Goal: Information Seeking & Learning: Learn about a topic

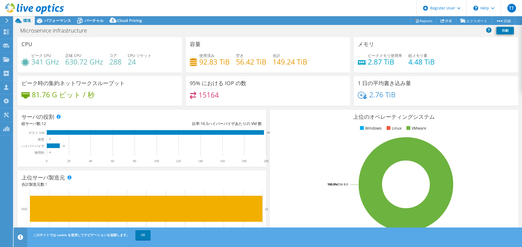
select select "[GEOGRAPHIC_DATA]"
select select "JPY"
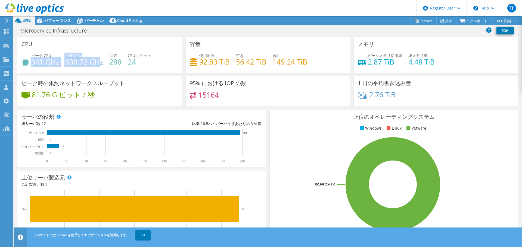
drag, startPoint x: 32, startPoint y: 64, endPoint x: 98, endPoint y: 62, distance: 66.6
click at [98, 62] on div "ピーク CPU 341 GHz 正味 CPU 630.72 GHz コア 288 CPU ソケット 24" at bounding box center [99, 62] width 156 height 18
click at [99, 62] on h4 "630.72 GHz" at bounding box center [84, 62] width 38 height 6
drag, startPoint x: 108, startPoint y: 63, endPoint x: 113, endPoint y: 63, distance: 4.6
click at [113, 63] on div "ピーク CPU 341 GHz 正味 CPU 630.72 GHz コア 288 CPU ソケット 24" at bounding box center [99, 62] width 156 height 18
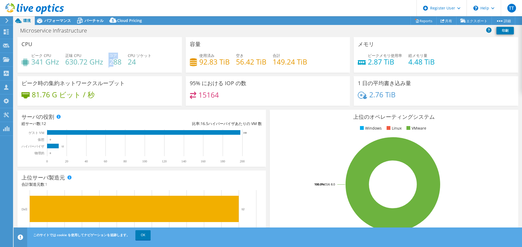
click at [114, 65] on h4 "288" at bounding box center [115, 62] width 12 height 6
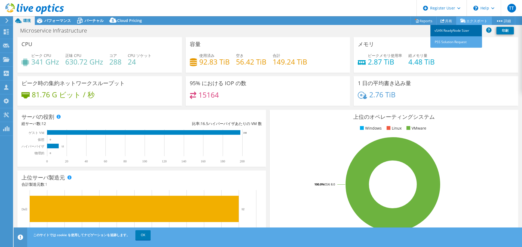
click at [457, 29] on link "vSAN ReadyNode Sizer" at bounding box center [456, 30] width 52 height 11
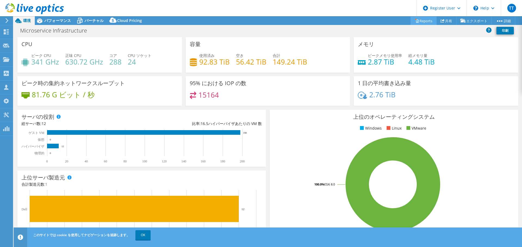
click at [424, 20] on link "Reports" at bounding box center [423, 21] width 26 height 8
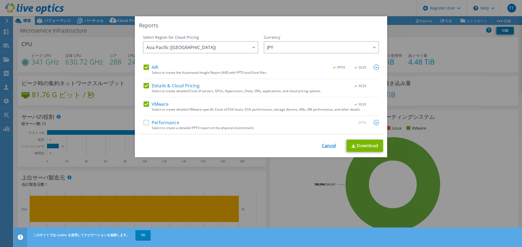
click at [331, 146] on link "Cancel" at bounding box center [329, 145] width 14 height 5
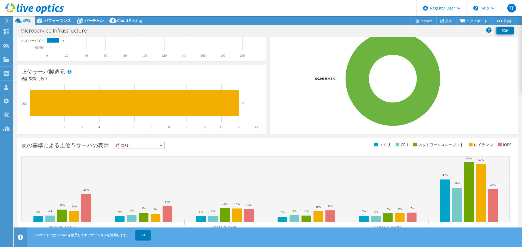
scroll to position [115, 0]
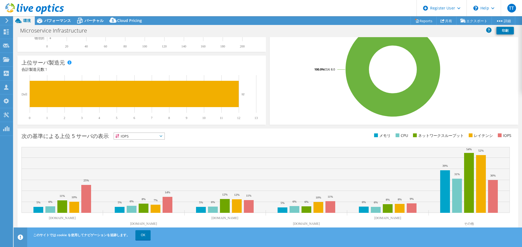
click at [152, 140] on div "次の基準による上位 5 サーバの表示 IOPS IOPS" at bounding box center [144, 137] width 246 height 9
click at [154, 138] on span "IOPS" at bounding box center [139, 136] width 51 height 7
click at [146, 148] on li "メモリ" at bounding box center [139, 151] width 51 height 8
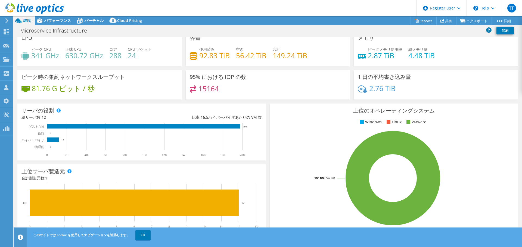
scroll to position [0, 0]
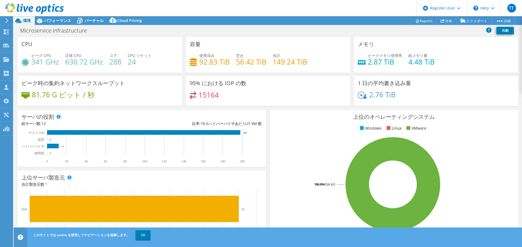
click at [433, 63] on div "ピークメモリ使用率 2.87 TiB 総メモリ量 4.48 TiB" at bounding box center [435, 62] width 156 height 18
click at [434, 51] on div "メモリ ピークメモリ使用率 2.87 TiB 総メモリ量 4.48 TiB" at bounding box center [435, 55] width 164 height 36
click at [59, 20] on span "パフォーマンス" at bounding box center [57, 20] width 27 height 5
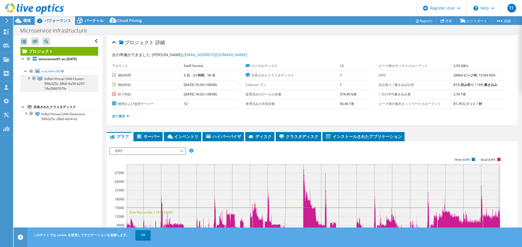
click at [29, 78] on div at bounding box center [28, 77] width 5 height 5
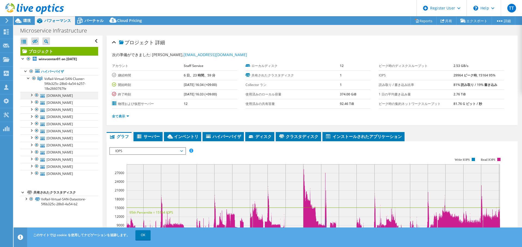
click at [31, 95] on div at bounding box center [31, 94] width 5 height 5
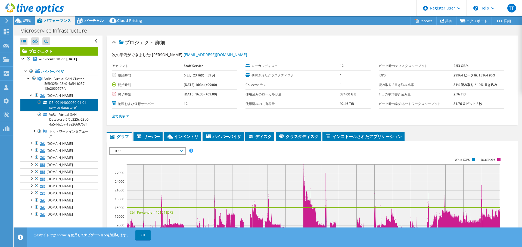
click at [65, 109] on link "DE400194000030-01-01-service-datastore1" at bounding box center [59, 105] width 78 height 12
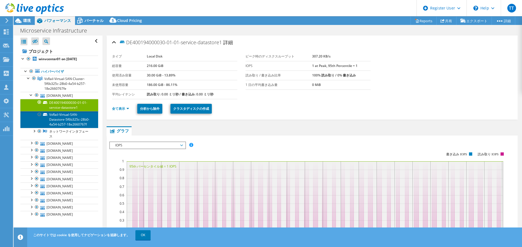
click at [71, 123] on link "VxRail-Virtual-SAN-Datastore-5f6b325c-28b0-4a54-b257-18e2660767f" at bounding box center [59, 119] width 78 height 17
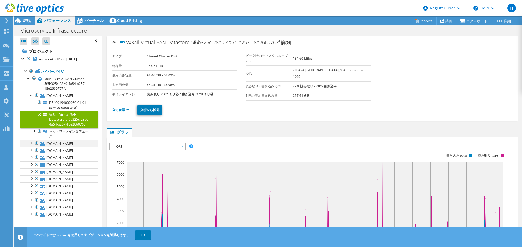
click at [30, 146] on div at bounding box center [31, 142] width 5 height 5
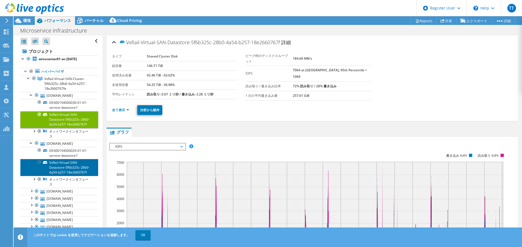
click at [65, 176] on link "VxRail-Virtual-SAN-Datastore-5f6b325c-28b0-4a54-b257-18e2660767f" at bounding box center [59, 167] width 78 height 17
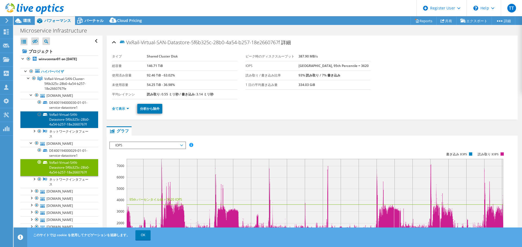
click at [58, 127] on link "VxRail-Virtual-SAN-Datastore-5f6b325c-28b0-4a54-b257-18e2660767f" at bounding box center [59, 119] width 78 height 17
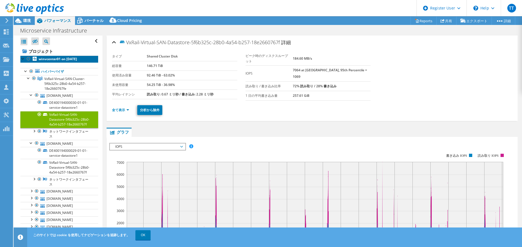
click at [78, 62] on link "winvcenter01 on [DATE]" at bounding box center [59, 59] width 78 height 7
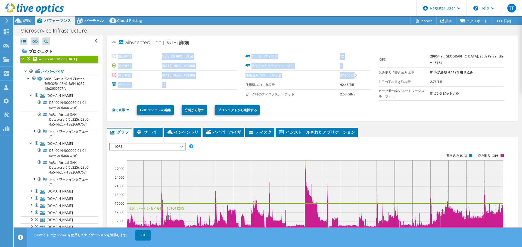
drag, startPoint x: 243, startPoint y: 76, endPoint x: 352, endPoint y: 76, distance: 108.7
click at [352, 76] on section "継続時間 6 日、23 時間、59 分 開始時刻 [DATE] 16:34 (+09:00) 終了時刻 [DATE] 16:33 (+09:00) サーバー …" at bounding box center [245, 76] width 266 height 48
click at [267, 77] on label "使用済みのローカル容量" at bounding box center [292, 75] width 95 height 5
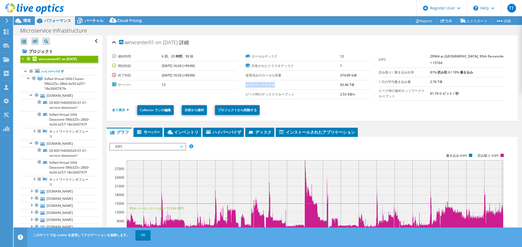
drag, startPoint x: 244, startPoint y: 86, endPoint x: 308, endPoint y: 86, distance: 63.8
click at [308, 86] on label "使用済みの共有容量" at bounding box center [292, 84] width 95 height 5
drag, startPoint x: 455, startPoint y: 63, endPoint x: 444, endPoint y: 55, distance: 13.9
click at [444, 55] on td "29964 at [GEOGRAPHIC_DATA], 95th Percentile = 15164" at bounding box center [467, 60] width 74 height 16
click at [421, 120] on div "全て表示 Collector ランの編集 分析から除外 プロジェクトから削除する" at bounding box center [312, 110] width 400 height 19
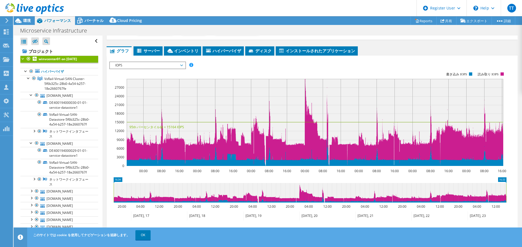
scroll to position [129, 0]
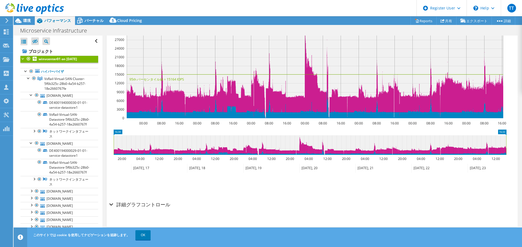
click at [113, 207] on div "詳細グラフコントロール" at bounding box center [311, 205] width 405 height 12
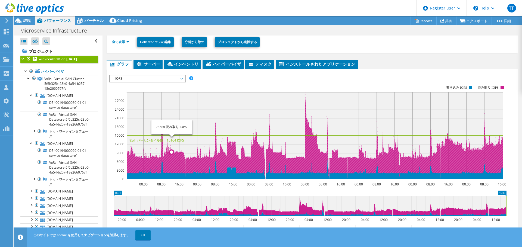
scroll to position [81, 0]
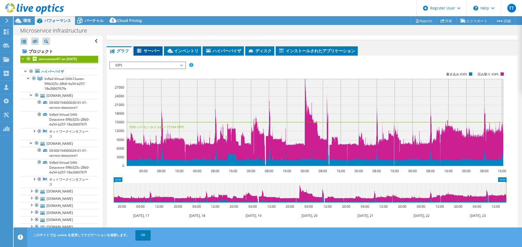
click at [151, 51] on span "サーバー" at bounding box center [148, 50] width 24 height 5
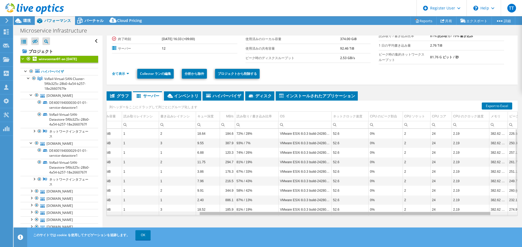
scroll to position [0, 81]
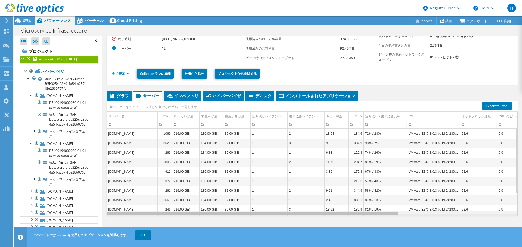
drag, startPoint x: 368, startPoint y: 216, endPoint x: 286, endPoint y: 205, distance: 83.0
click at [311, 215] on body "TT Dell ユーザー [PERSON_NAME] [PERSON_NAME][EMAIL_ADDRESS][DOMAIN_NAME] Dell My Pr…" at bounding box center [261, 123] width 522 height 247
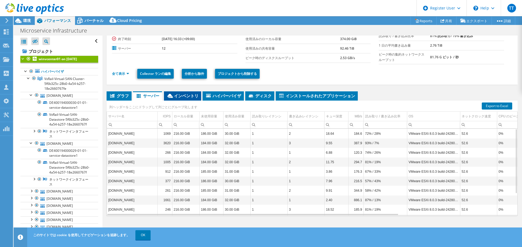
click at [180, 95] on span "インベントリ" at bounding box center [183, 95] width 32 height 5
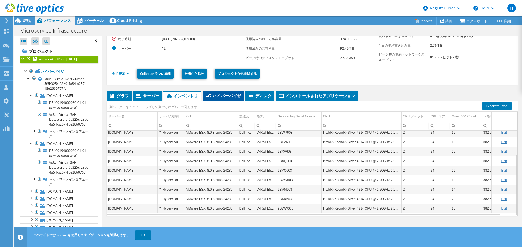
click at [224, 94] on span "ハイパーバイザ" at bounding box center [223, 95] width 36 height 5
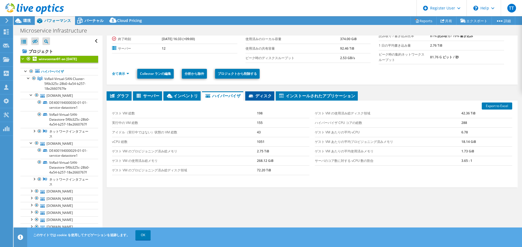
click at [263, 95] on span "ディスク" at bounding box center [260, 95] width 24 height 5
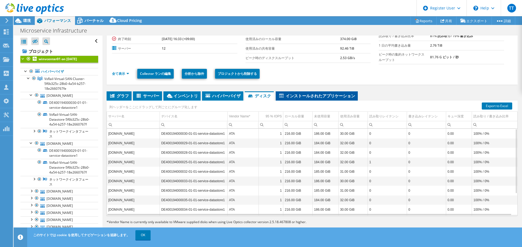
click at [317, 93] on li "インストールされたアプリケーション" at bounding box center [316, 96] width 82 height 9
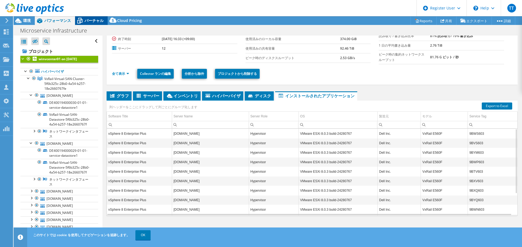
click at [98, 21] on span "バーチャル" at bounding box center [93, 20] width 19 height 5
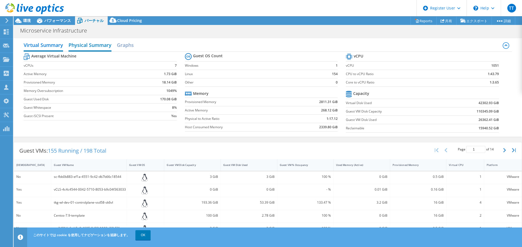
click at [89, 47] on h2 "Physical Summary" at bounding box center [89, 46] width 43 height 12
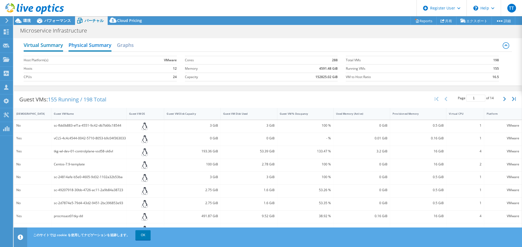
click at [52, 46] on h2 "Virtual Summary" at bounding box center [43, 46] width 39 height 12
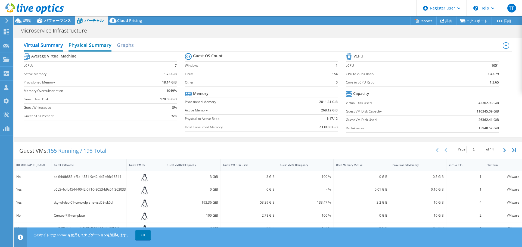
click at [86, 43] on h2 "Physical Summary" at bounding box center [89, 46] width 43 height 12
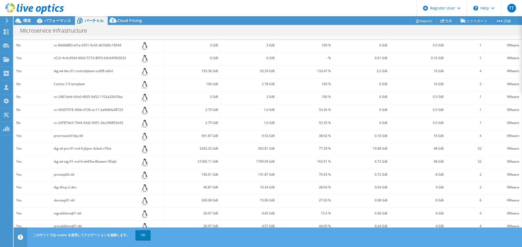
scroll to position [0, 0]
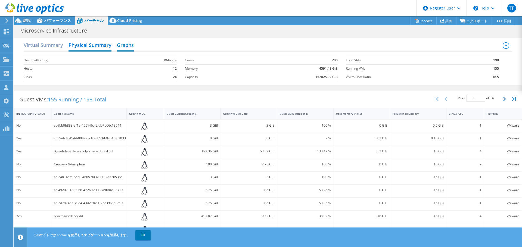
click at [125, 46] on h2 "Graphs" at bounding box center [125, 46] width 17 height 12
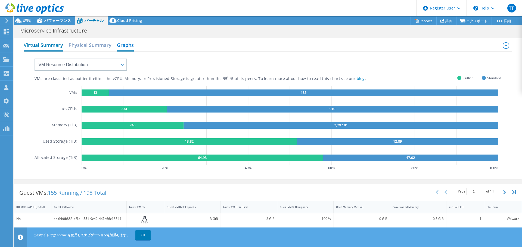
click at [37, 44] on h2 "Virtual Summary" at bounding box center [43, 46] width 39 height 12
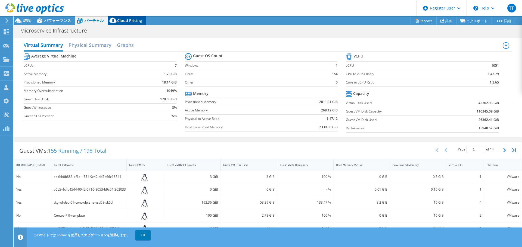
click at [141, 20] on div "Cloud Pricing" at bounding box center [127, 20] width 38 height 9
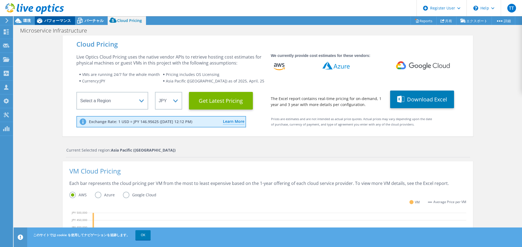
click at [64, 20] on span "パフォーマンス" at bounding box center [57, 20] width 27 height 5
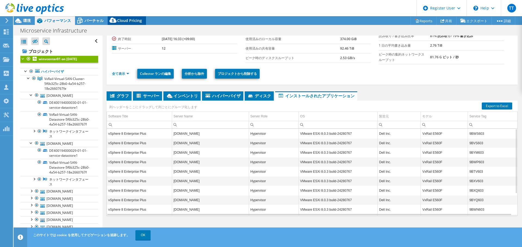
click at [136, 17] on div "Cloud Pricing" at bounding box center [127, 20] width 38 height 9
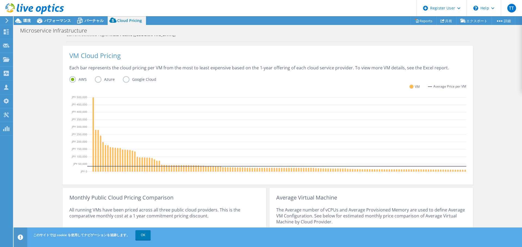
scroll to position [136, 0]
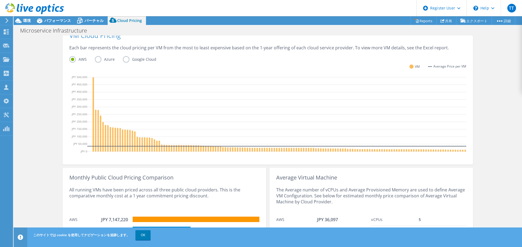
click at [123, 59] on label "Google Cloud" at bounding box center [144, 59] width 42 height 7
click at [0, 0] on input "Google Cloud" at bounding box center [0, 0] width 0 height 0
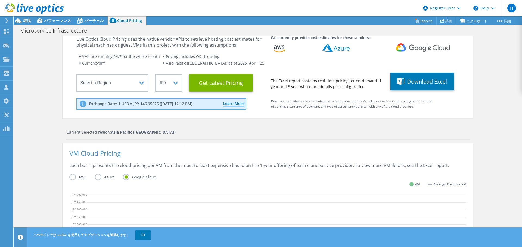
scroll to position [0, 0]
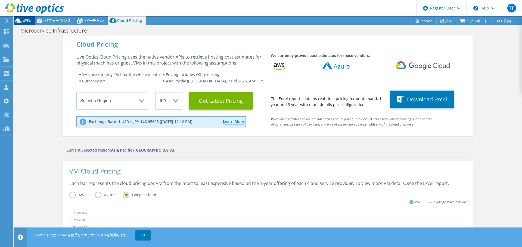
click at [26, 23] on div "環境" at bounding box center [24, 20] width 21 height 9
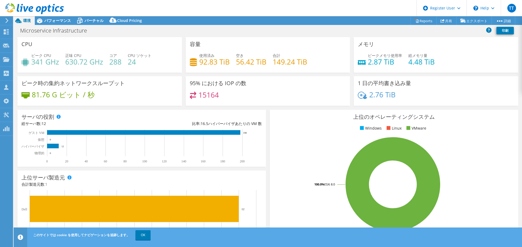
drag, startPoint x: 261, startPoint y: 42, endPoint x: 315, endPoint y: 53, distance: 56.1
click at [276, 49] on div "容量 使用済み 92.83 TiB 空き 56.42 TiB 合計 149.24 TiB" at bounding box center [268, 55] width 164 height 36
click at [421, 62] on h4 "4.48 TiB" at bounding box center [421, 62] width 26 height 6
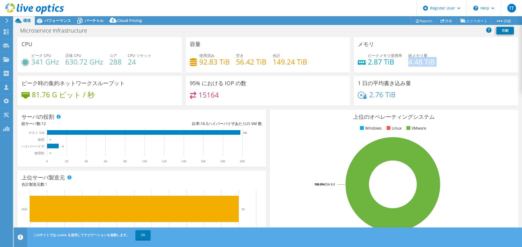
click at [421, 62] on h4 "4.48 TiB" at bounding box center [421, 62] width 26 height 6
click at [52, 24] on div "パフォーマンス" at bounding box center [55, 20] width 40 height 9
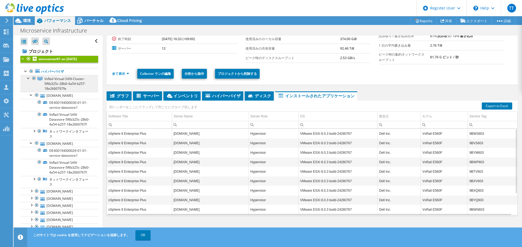
click at [54, 80] on span "VxRail-Virtual-SAN-Cluster-5f6b325c-28b0-4a54-b257-18e2660767fe" at bounding box center [64, 84] width 41 height 14
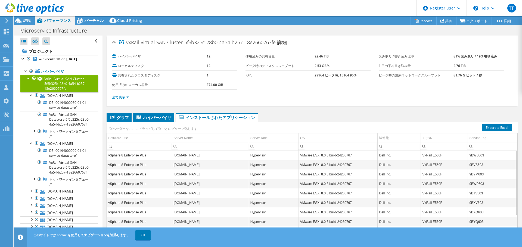
click at [476, 156] on td "9BWS603" at bounding box center [492, 156] width 49 height 10
copy td "9BWS603"
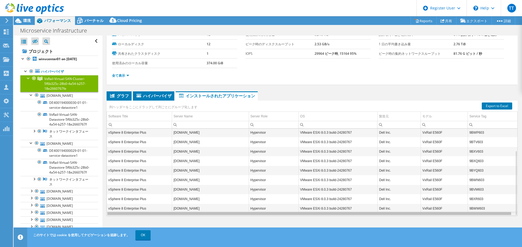
scroll to position [0, 2]
drag, startPoint x: 287, startPoint y: 215, endPoint x: 337, endPoint y: 210, distance: 50.5
click at [337, 210] on body "TT Dell ユーザー [PERSON_NAME] [PERSON_NAME][EMAIL_ADDRESS][DOMAIN_NAME] Dell My Pr…" at bounding box center [261, 123] width 522 height 247
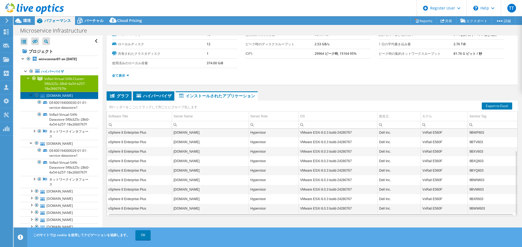
click at [69, 99] on link "[DOMAIN_NAME]" at bounding box center [59, 95] width 78 height 7
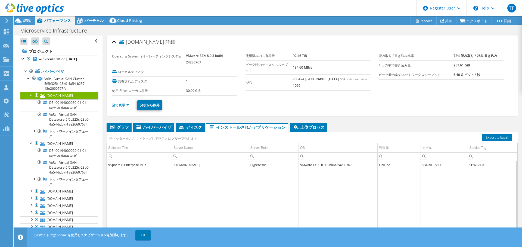
scroll to position [0, 0]
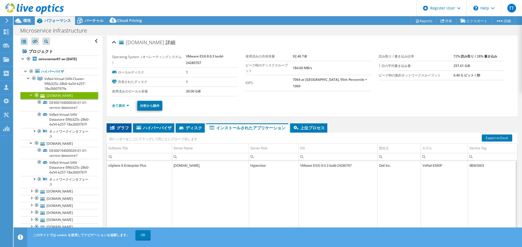
click at [118, 127] on span "グラフ" at bounding box center [119, 127] width 20 height 5
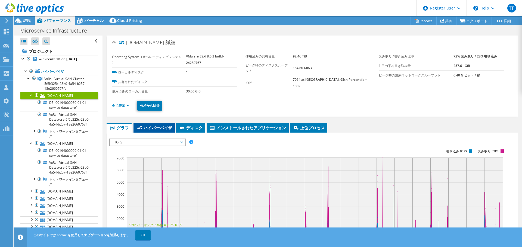
click at [148, 130] on span "ハイパーバイザ" at bounding box center [154, 127] width 36 height 5
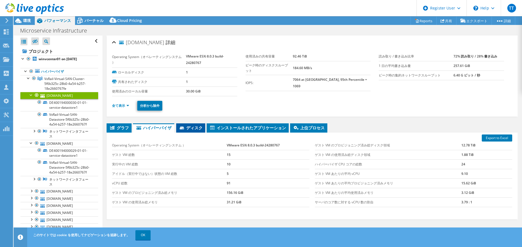
click at [191, 127] on span "ディスク" at bounding box center [191, 127] width 24 height 5
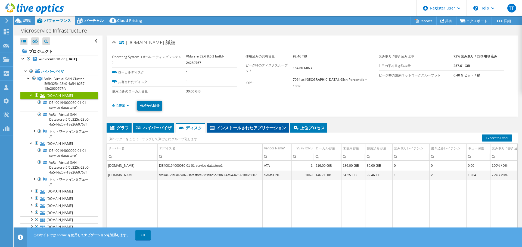
click at [241, 130] on span "インストールされたアプリケーション" at bounding box center [247, 127] width 77 height 5
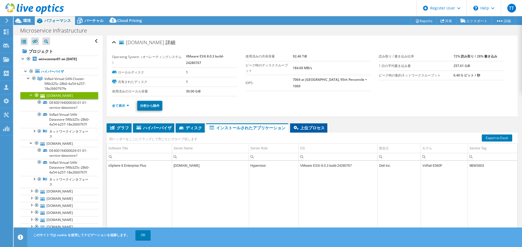
click at [306, 127] on span "上位プロセス" at bounding box center [309, 127] width 32 height 5
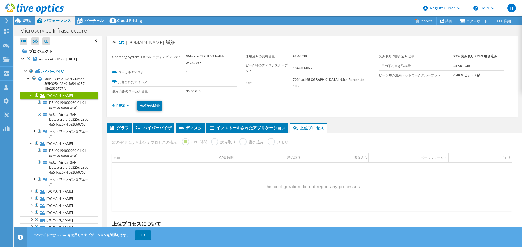
click at [125, 107] on link "全て表示" at bounding box center [120, 106] width 17 height 5
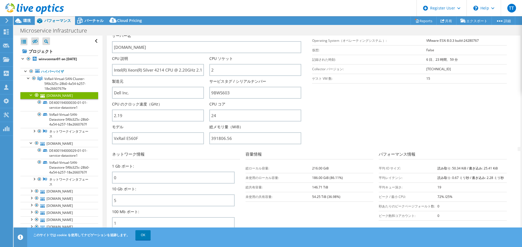
scroll to position [109, 0]
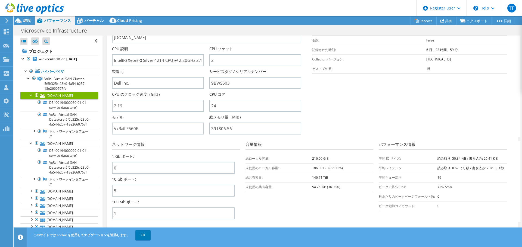
click at [365, 127] on section "サーバー情報 サーバー名 [DOMAIN_NAME] CPU 説明 Intel(R) Xeon(R) Silver 4214 CPU @ 2.20GHz 2.…" at bounding box center [313, 74] width 403 height 127
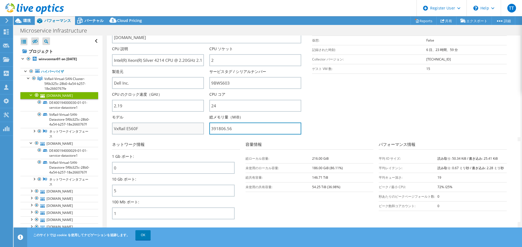
drag, startPoint x: 256, startPoint y: 128, endPoint x: 198, endPoint y: 129, distance: 58.4
click at [198, 23] on div "サーバー名 [DOMAIN_NAME] CPU 説明 Intel(R) Xeon(R) Silver 4214 CPU @ 2.20GHz 2.19 GHz …" at bounding box center [209, 23] width 195 height 0
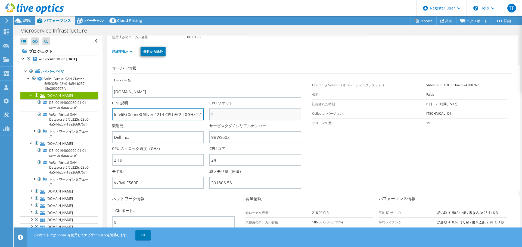
scroll to position [0, 12]
drag, startPoint x: 179, startPoint y: 115, endPoint x: 213, endPoint y: 115, distance: 34.2
click at [213, 78] on div "サーバー名 [DOMAIN_NAME] CPU 説明 Intel(R) Xeon(R) Silver 4214 CPU @ 2.20GHz 2.19 GHz …" at bounding box center [209, 78] width 195 height 0
drag, startPoint x: 153, startPoint y: 116, endPoint x: 128, endPoint y: 116, distance: 24.7
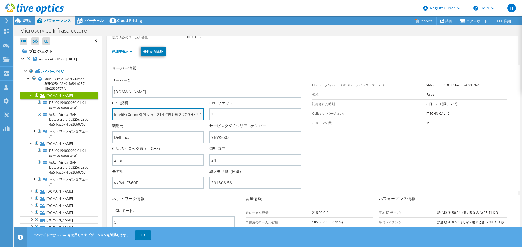
click at [128, 116] on input "Intel(R) Xeon(R) Silver 4214 CPU @ 2.20GHz 2.19 GHz" at bounding box center [158, 115] width 92 height 12
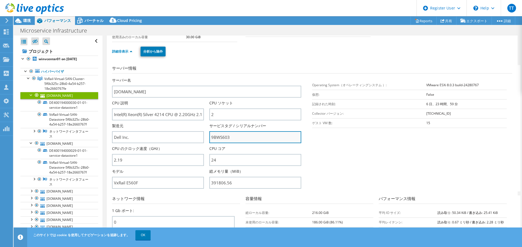
click at [228, 136] on input "9BWS603" at bounding box center [255, 137] width 92 height 12
